Goal: Task Accomplishment & Management: Manage account settings

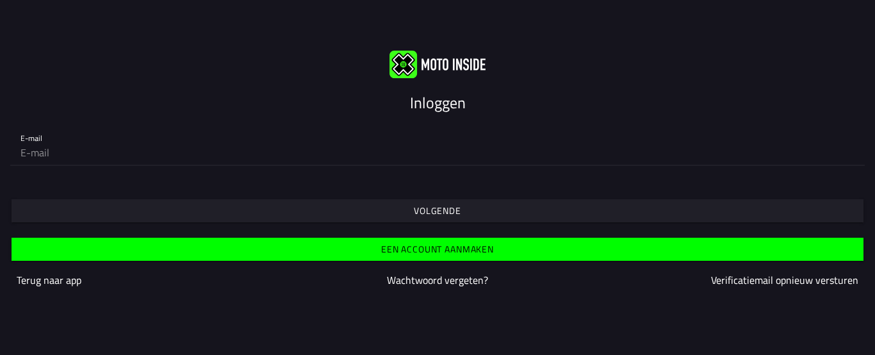
click at [72, 154] on input "email" at bounding box center [437, 153] width 834 height 26
type input "angelique.verhagen@telfort.nl"
click at [0, 0] on slot "Volgende" at bounding box center [0, 0] width 0 height 0
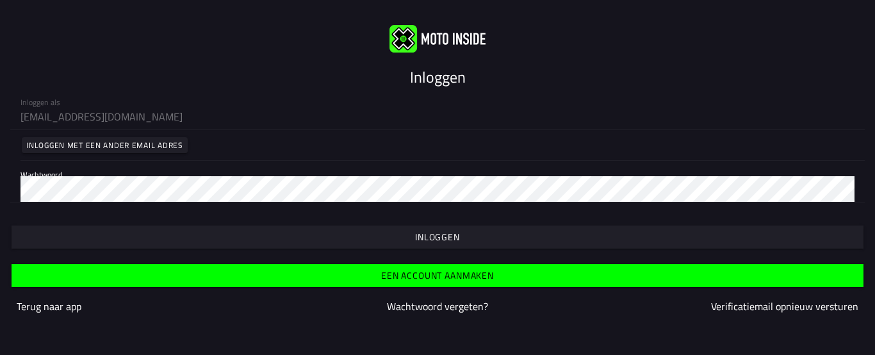
click at [0, 0] on slot "Wachtwoord vergeten?" at bounding box center [0, 0] width 0 height 0
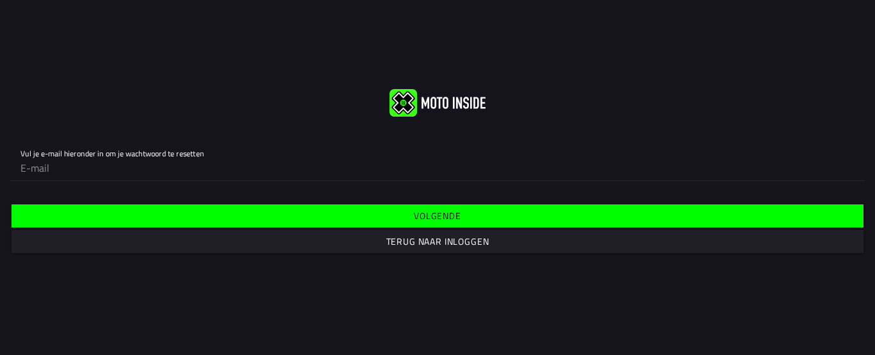
click at [84, 166] on input "email" at bounding box center [437, 168] width 834 height 26
type input "angelique.verhagen@telfort.nl"
click at [0, 0] on slot "Volgende" at bounding box center [0, 0] width 0 height 0
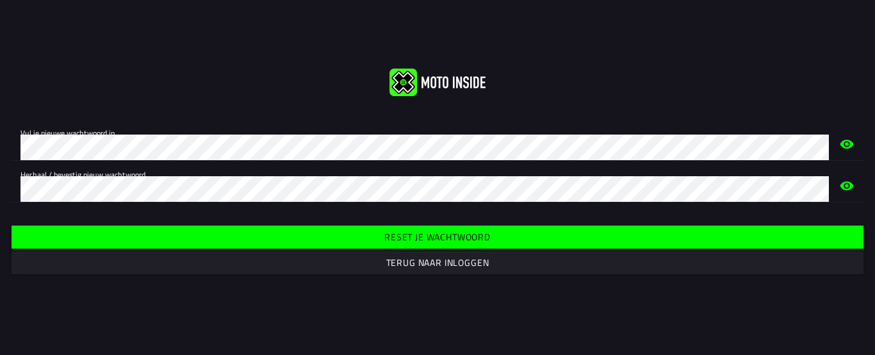
click at [0, 0] on slot "Reset je wachtwoord" at bounding box center [0, 0] width 0 height 0
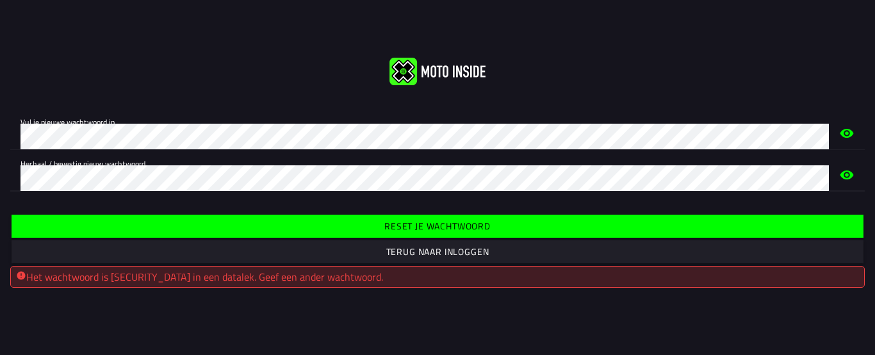
click at [0, 0] on slot "Reset je wachtwoord" at bounding box center [0, 0] width 0 height 0
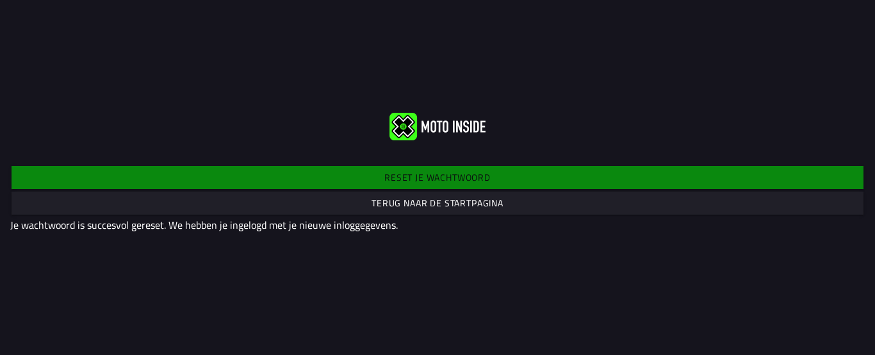
click at [0, 0] on slot "Terug naar de startpagina" at bounding box center [0, 0] width 0 height 0
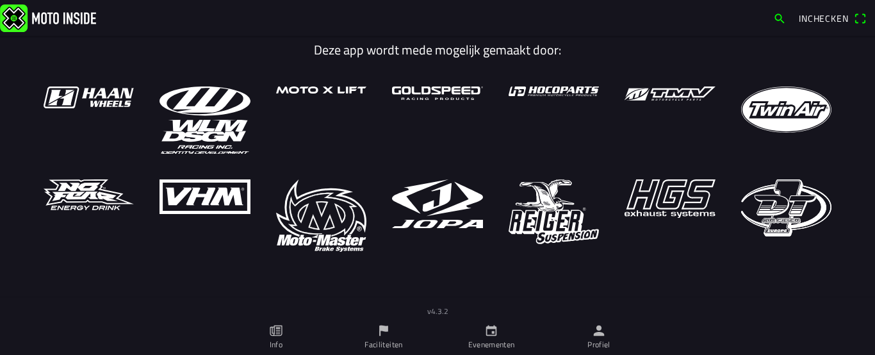
click at [814, 21] on span "Inchecken" at bounding box center [823, 18] width 50 height 13
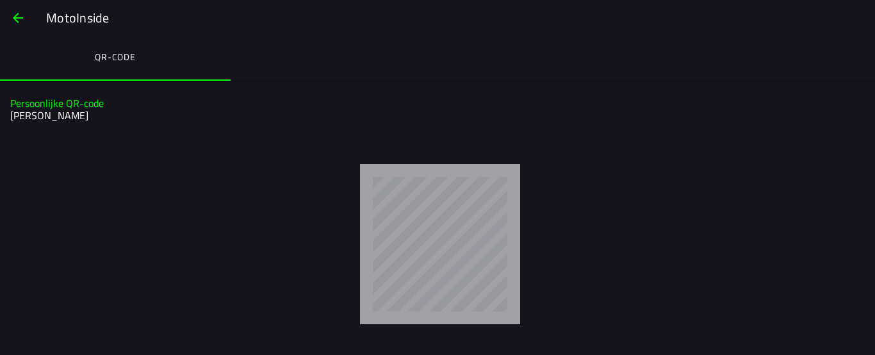
click at [17, 15] on span "button" at bounding box center [17, 18] width 15 height 31
click at [44, 67] on button "QR-code" at bounding box center [115, 57] width 230 height 42
click at [19, 20] on span "button" at bounding box center [17, 18] width 15 height 31
